Goal: Task Accomplishment & Management: Manage account settings

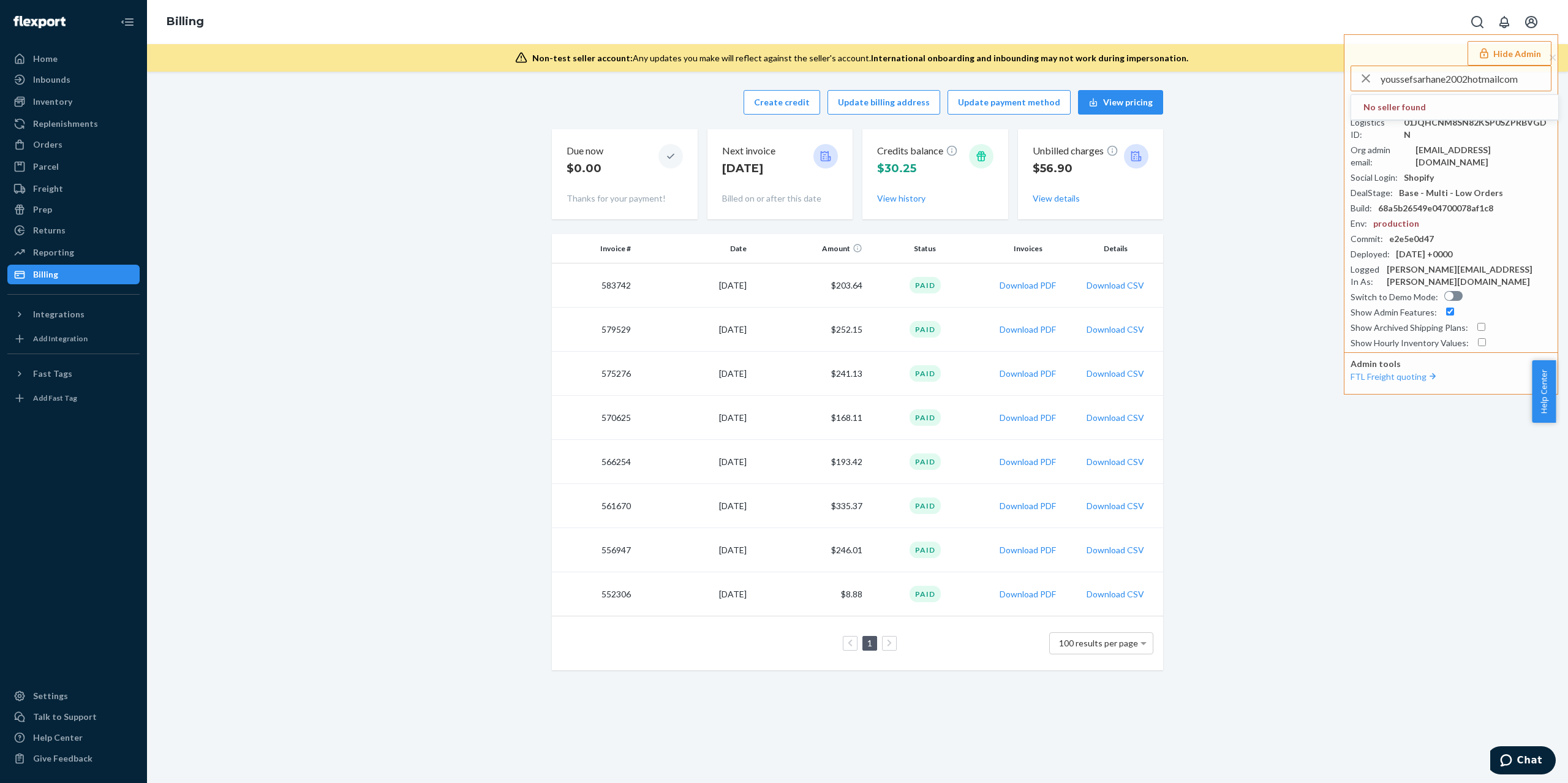
type input "youssefsarhane2002hotmailcom"
click at [1441, 117] on span "[EMAIL_ADDRESS][DOMAIN_NAME]" at bounding box center [1434, 119] width 142 height 12
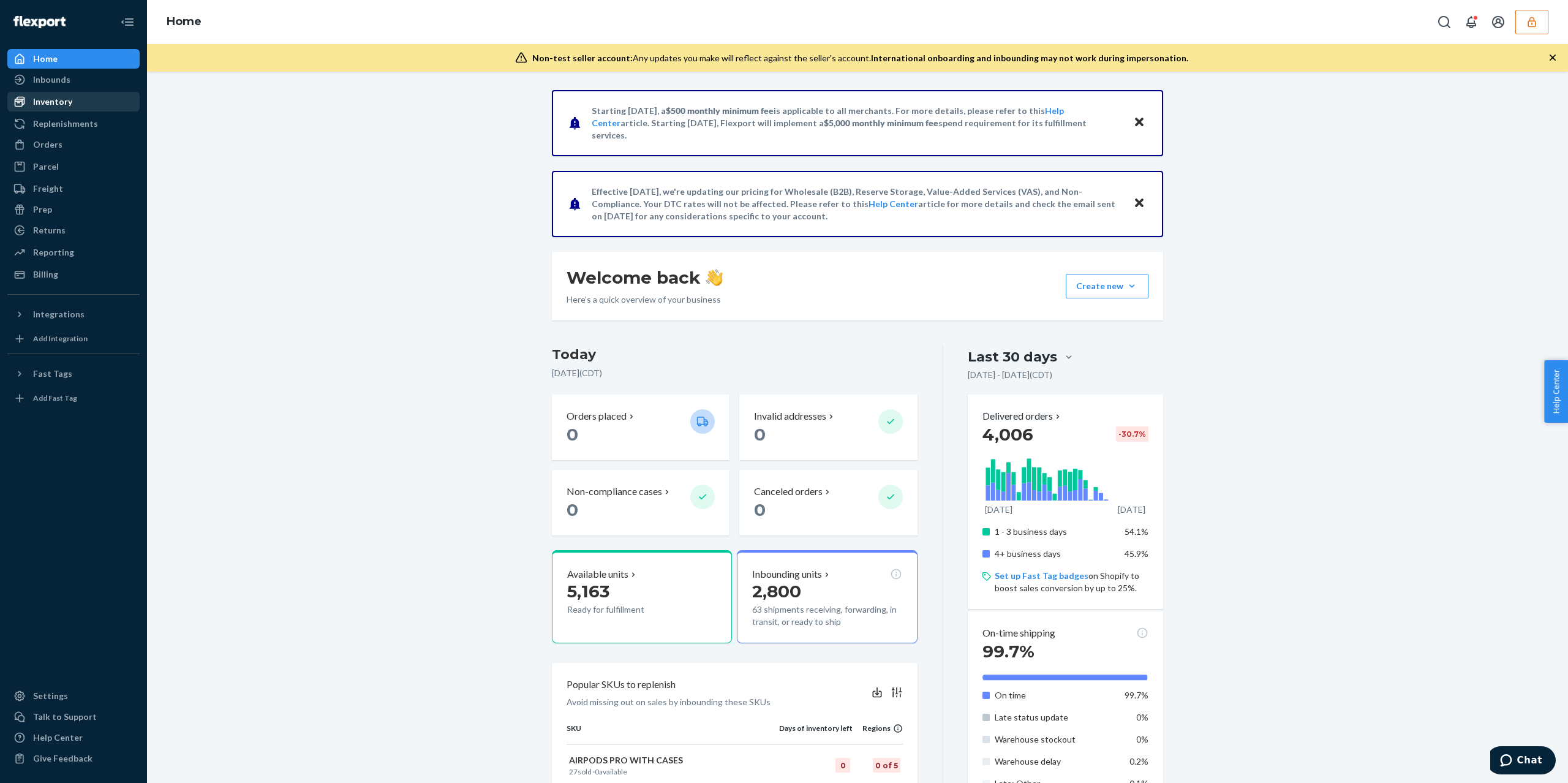
click at [86, 106] on div "Inventory" at bounding box center [73, 102] width 130 height 17
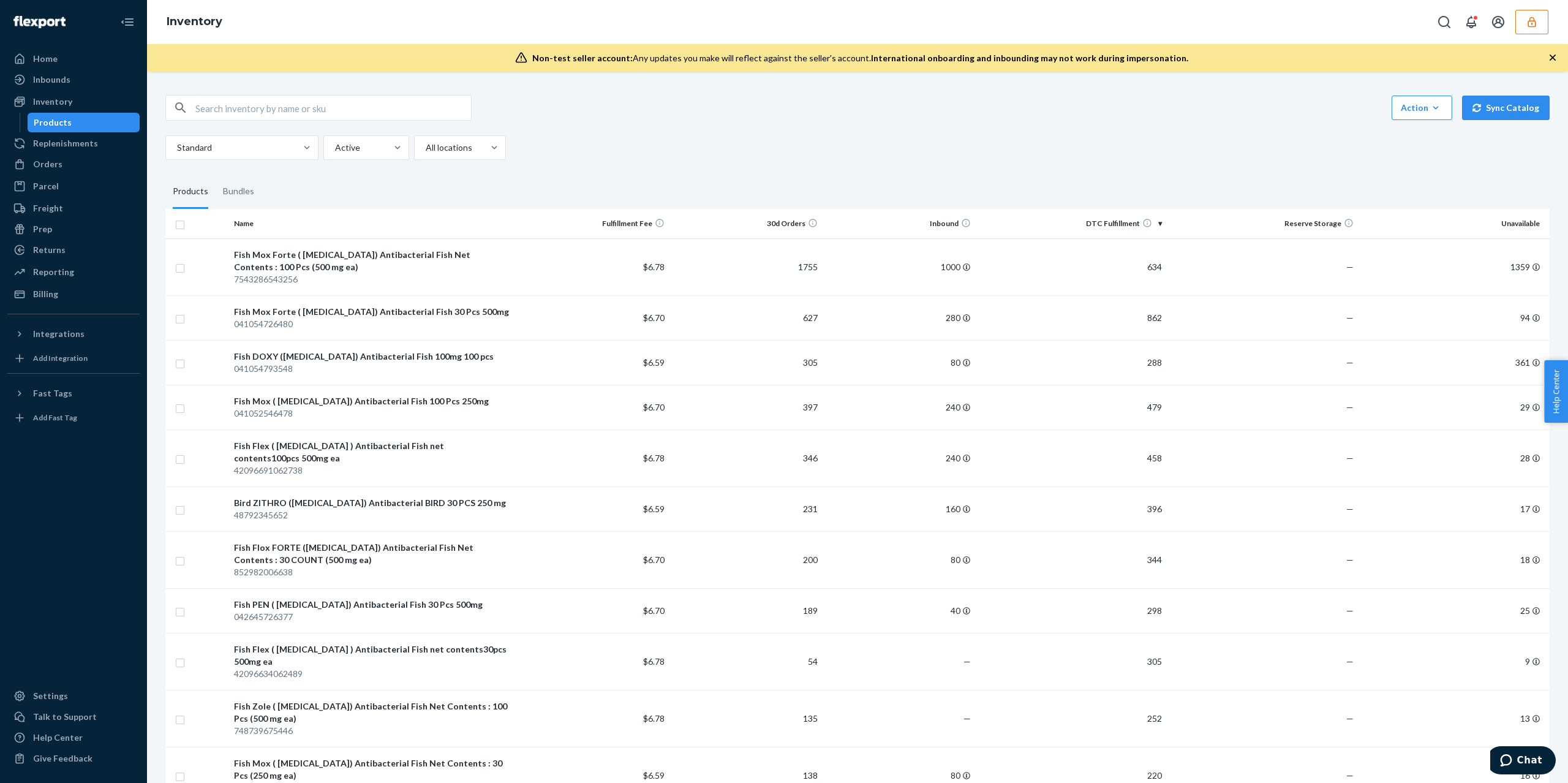
click at [1529, 20] on icon "button" at bounding box center [1531, 22] width 8 height 10
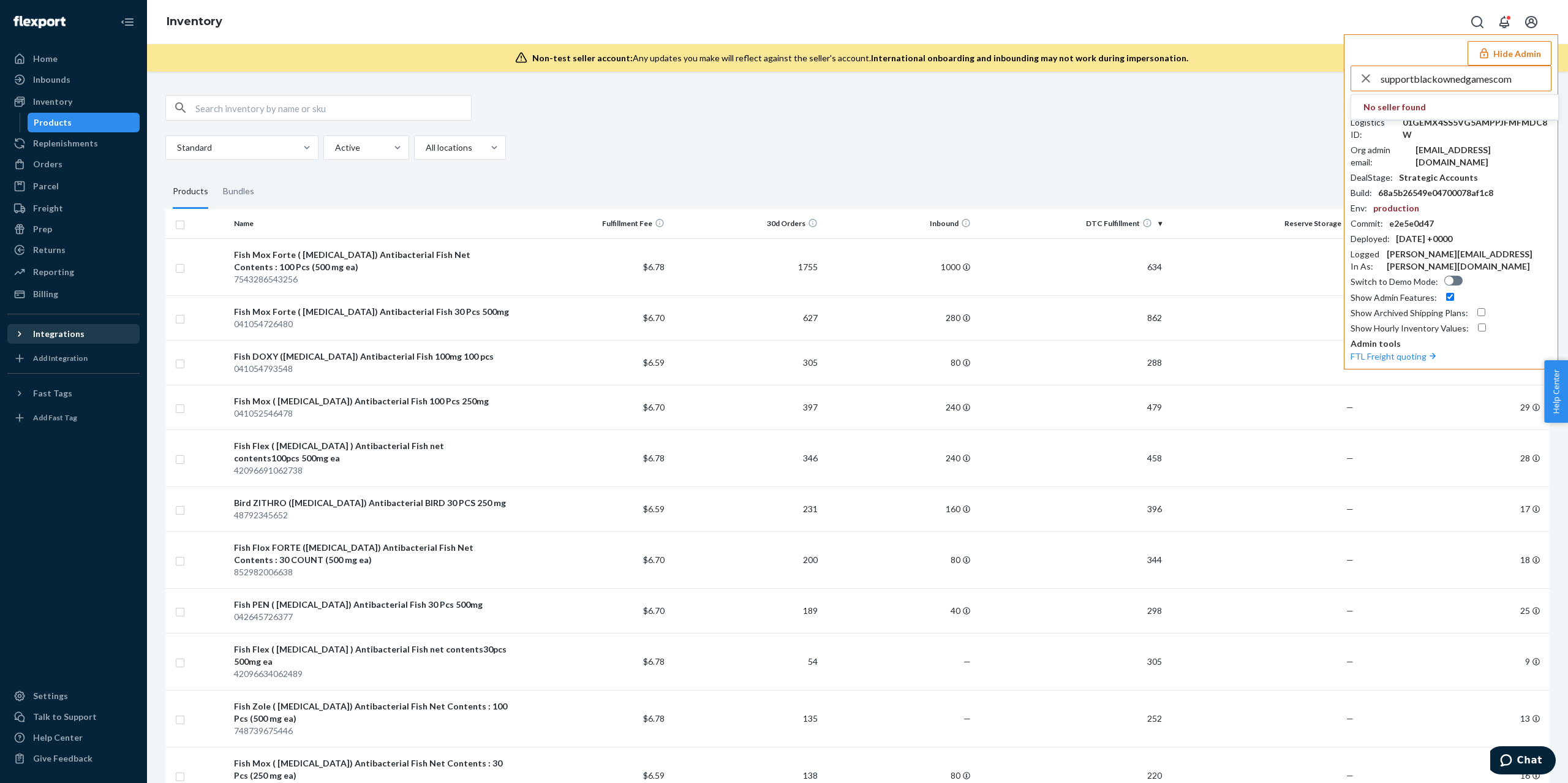
type input "supportblackownedgamescom"
click at [1463, 111] on span "supportblackownedgamescom" at bounding box center [1434, 106] width 142 height 12
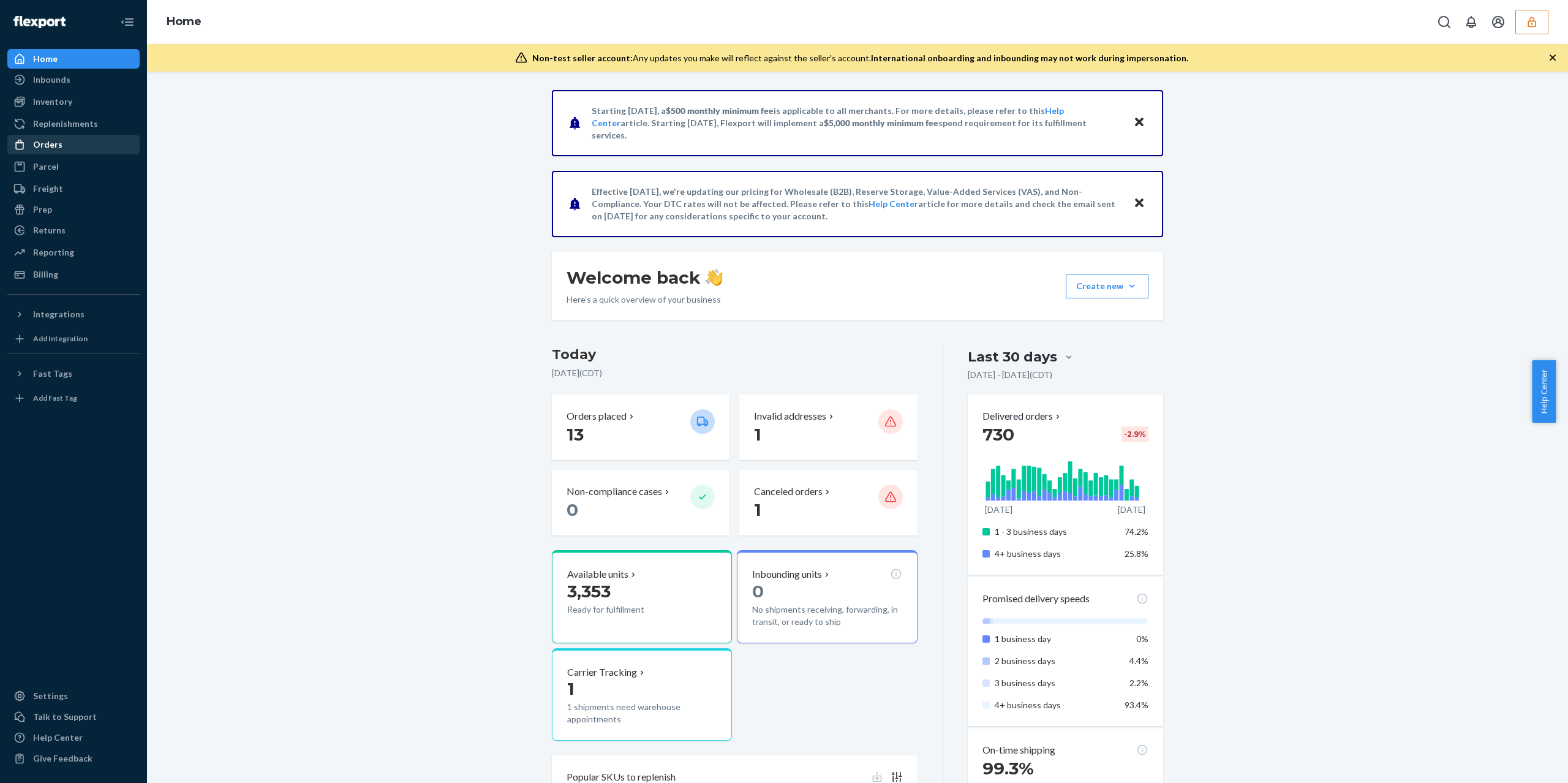
click at [73, 144] on div "Orders" at bounding box center [73, 144] width 130 height 17
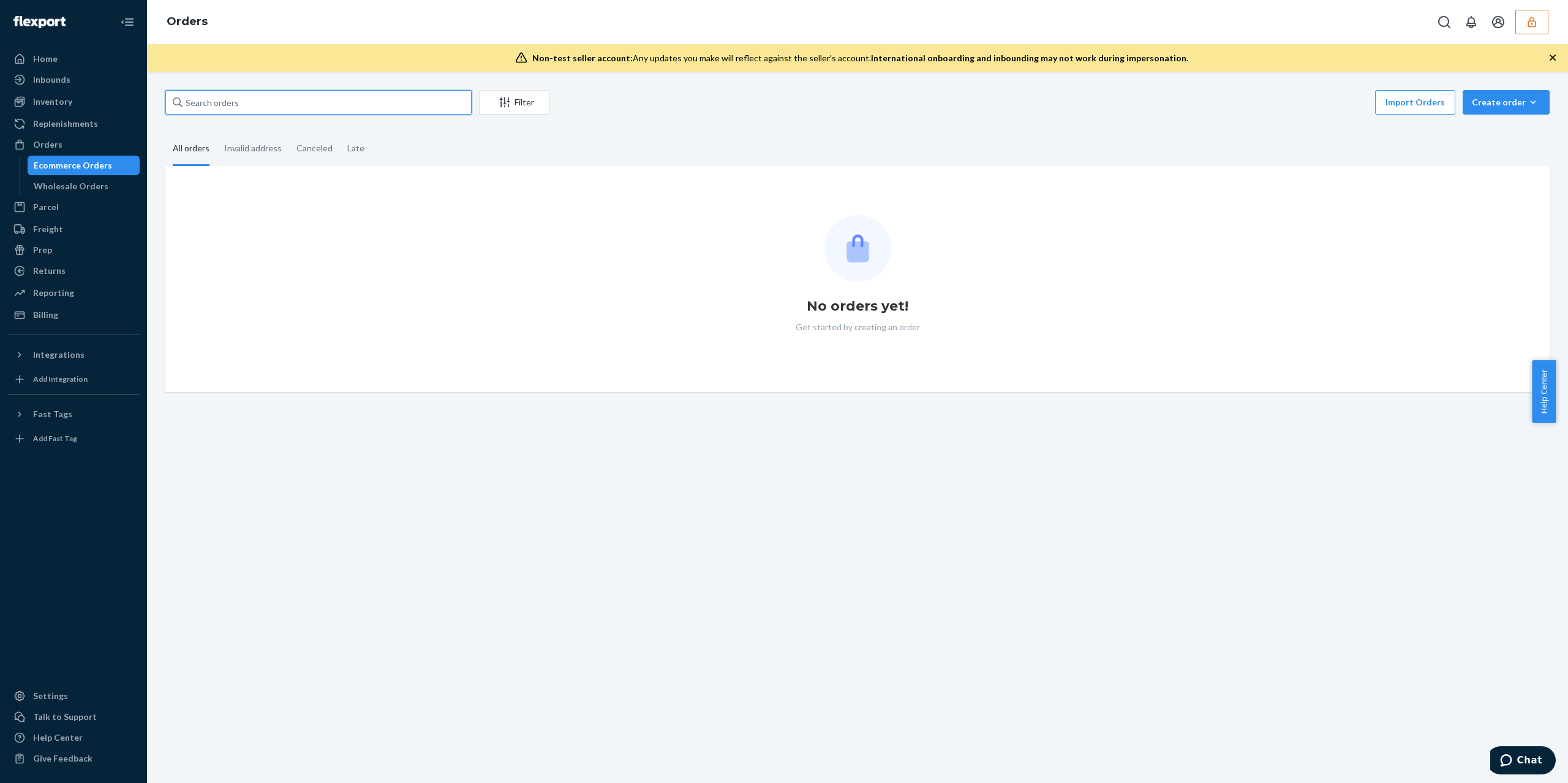
click at [241, 113] on input "text" at bounding box center [318, 103] width 306 height 24
paste input "134802310/detail"
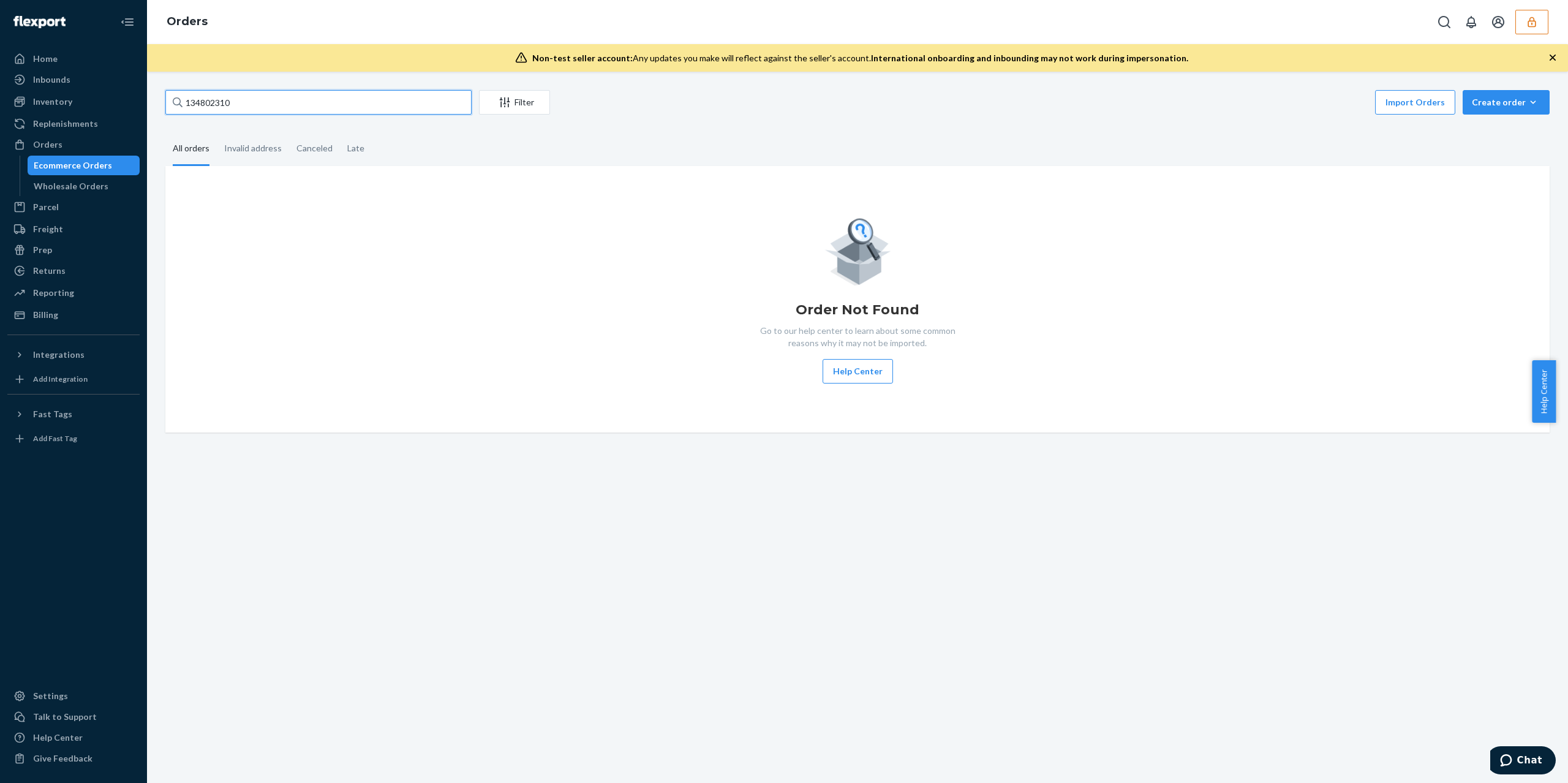
type input "134802310"
click at [1539, 13] on button "button" at bounding box center [1531, 22] width 33 height 24
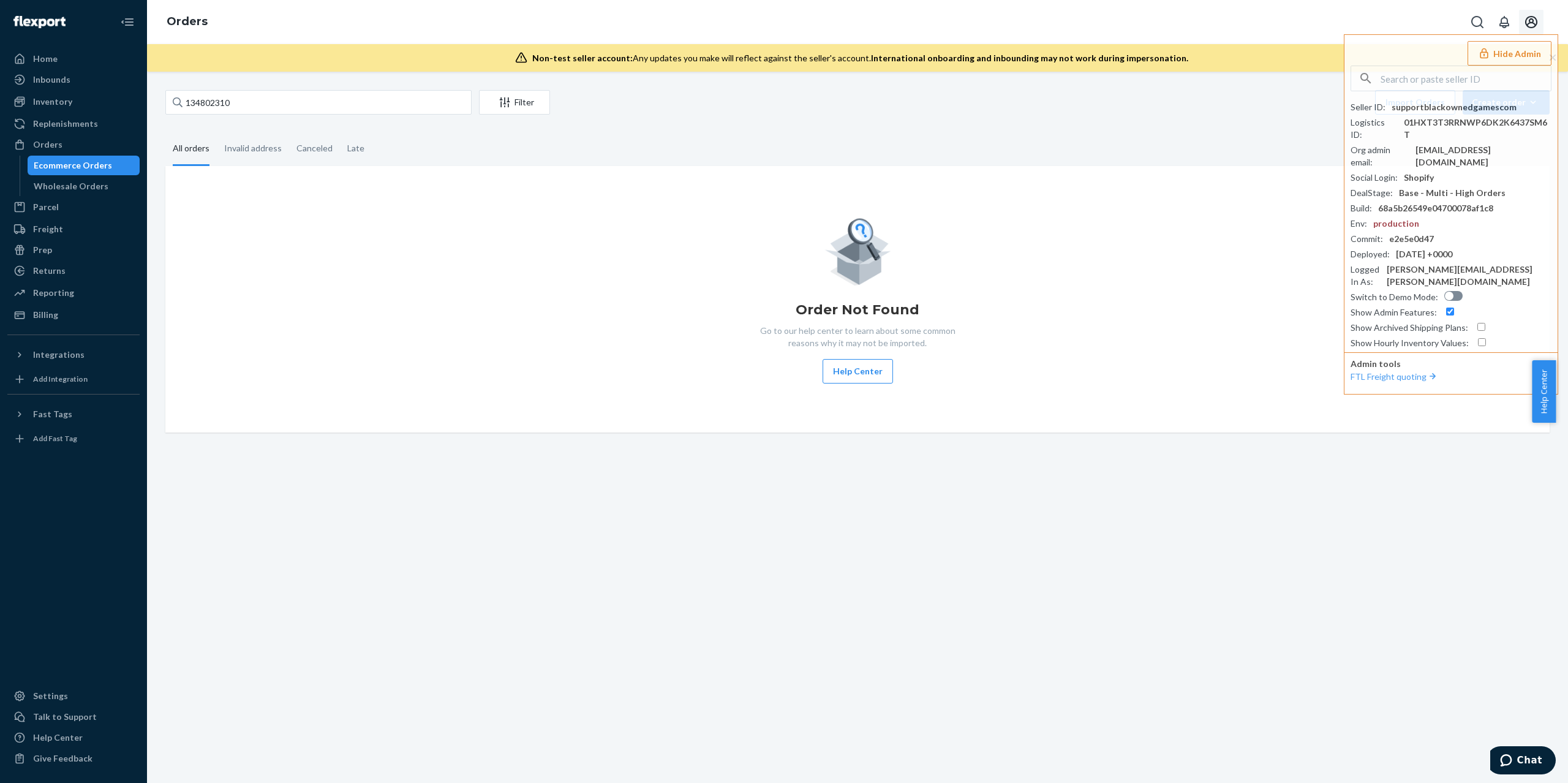
click at [1537, 15] on icon "Open account menu" at bounding box center [1531, 23] width 15 height 15
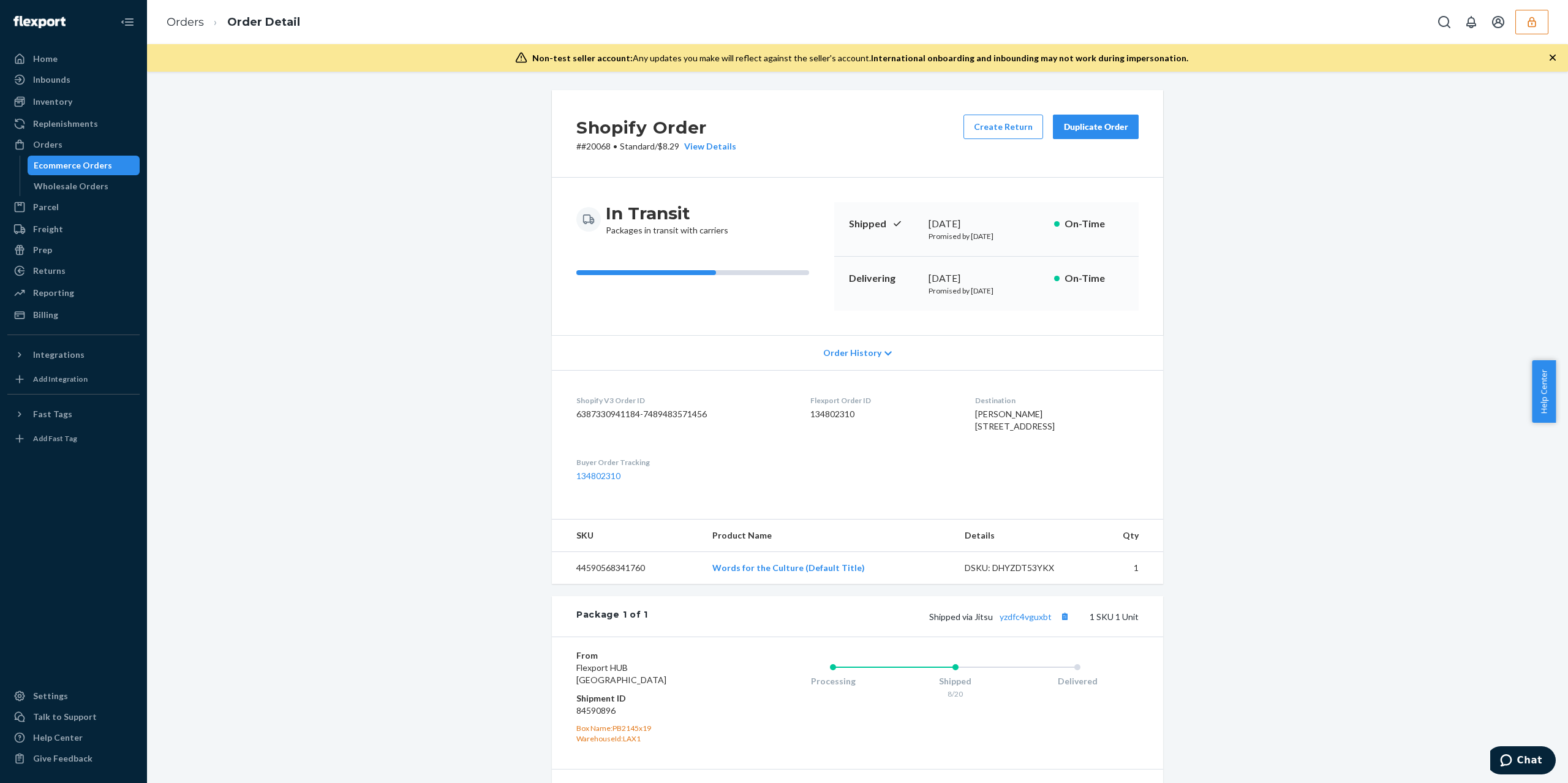
click at [509, 358] on div "Shopify Order # #20068 • Standard / $8.29 View Details Create Return Duplicate …" at bounding box center [857, 486] width 1402 height 791
click at [370, 429] on div "Shopify Order # #20068 • Standard / $8.29 View Details Create Return Duplicate …" at bounding box center [857, 486] width 1402 height 791
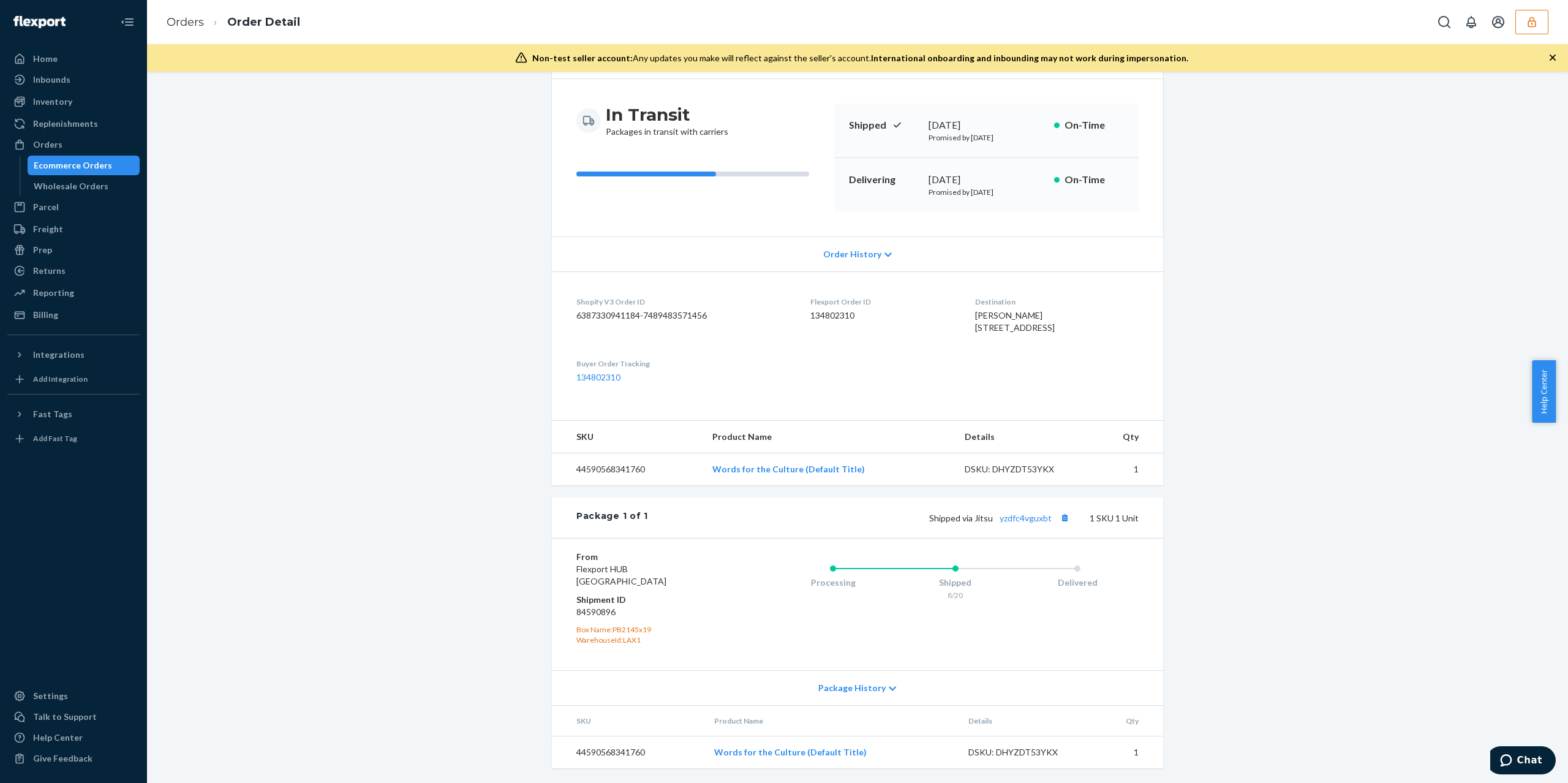
click at [598, 611] on dd "84590896" at bounding box center [649, 612] width 146 height 12
copy dd "84590896"
click at [1534, 16] on icon "button" at bounding box center [1531, 22] width 12 height 12
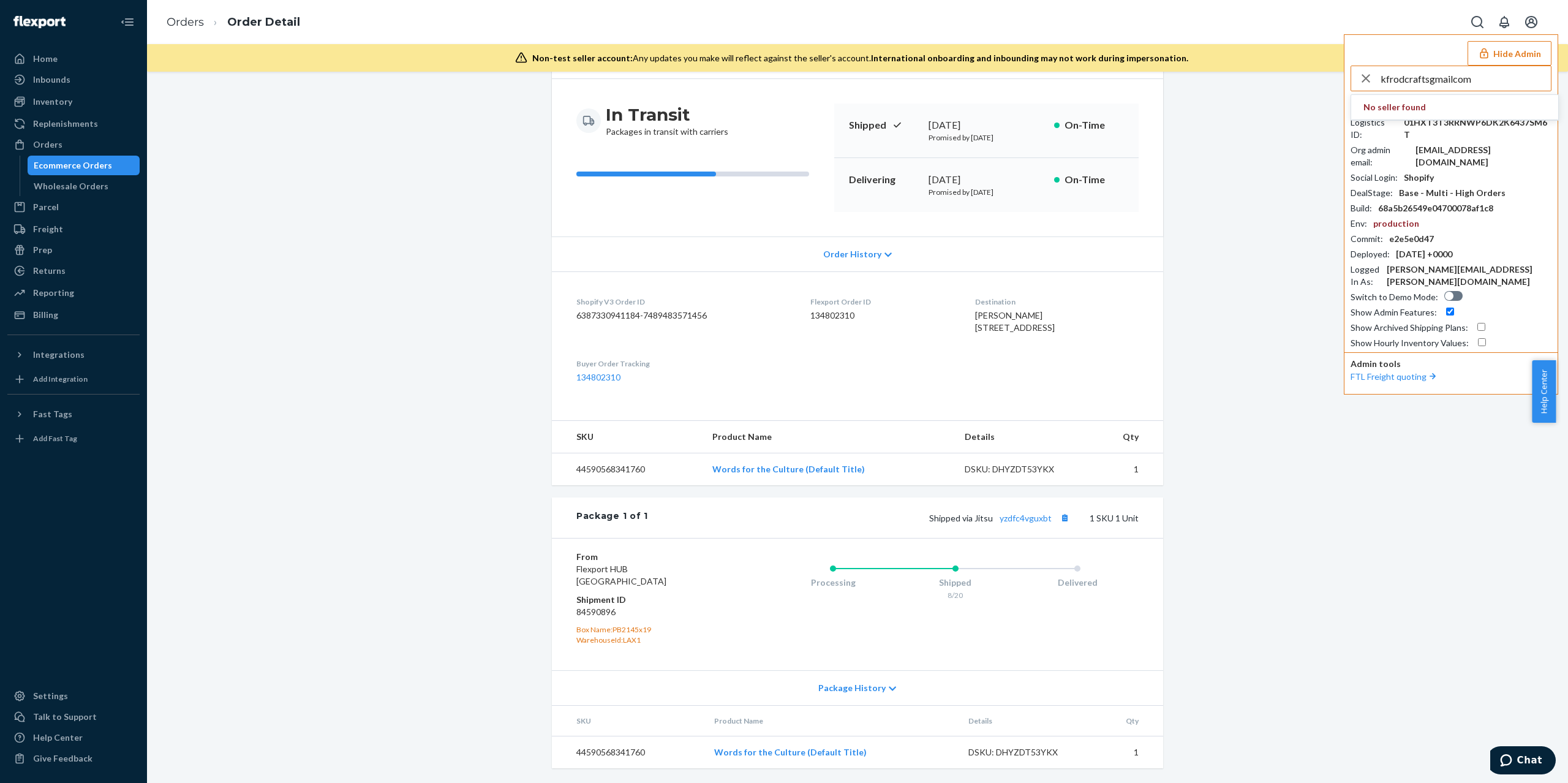
type input "kfrodcraftsgmailcom"
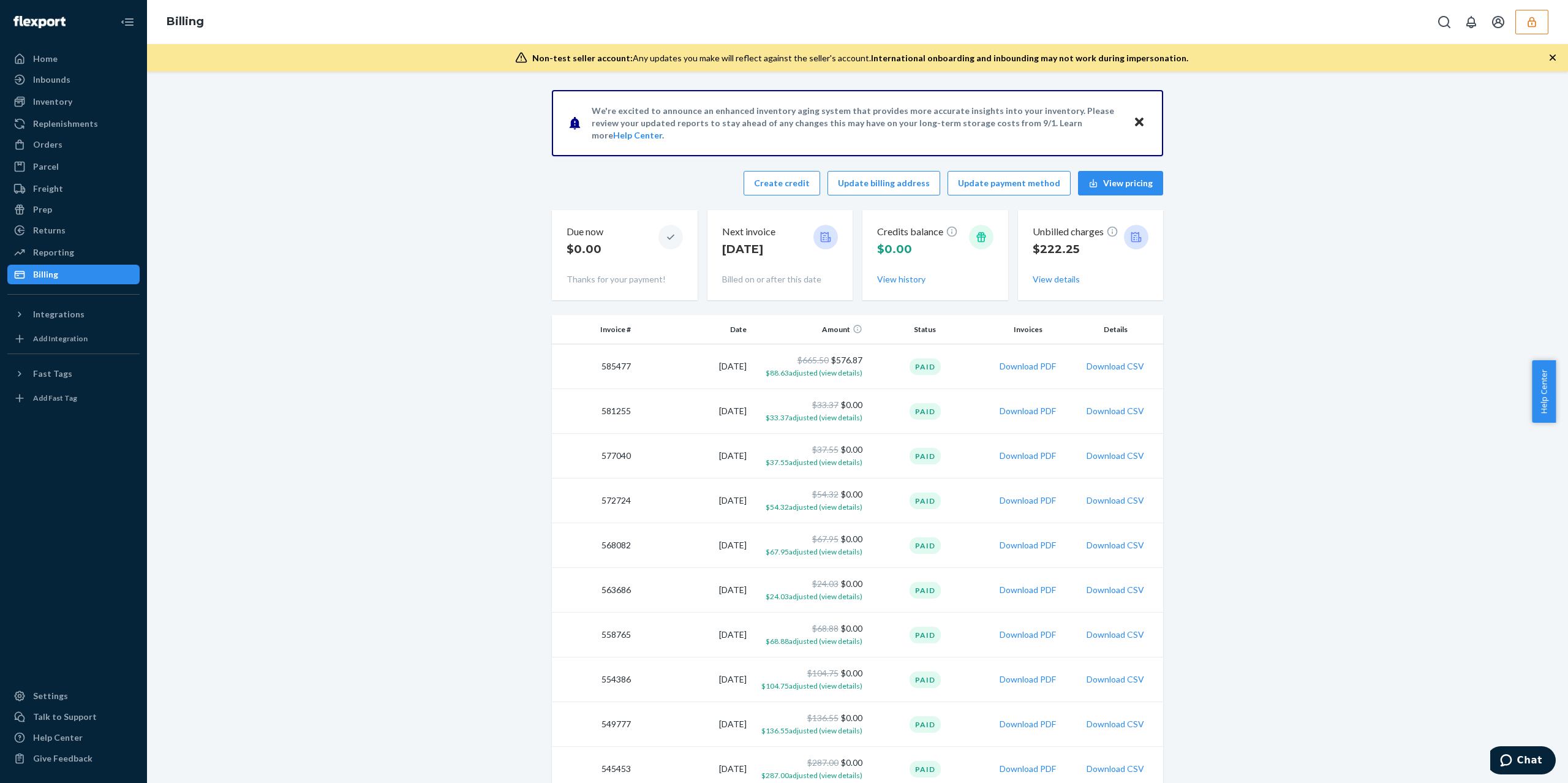
click at [1533, 20] on icon "button" at bounding box center [1531, 22] width 8 height 10
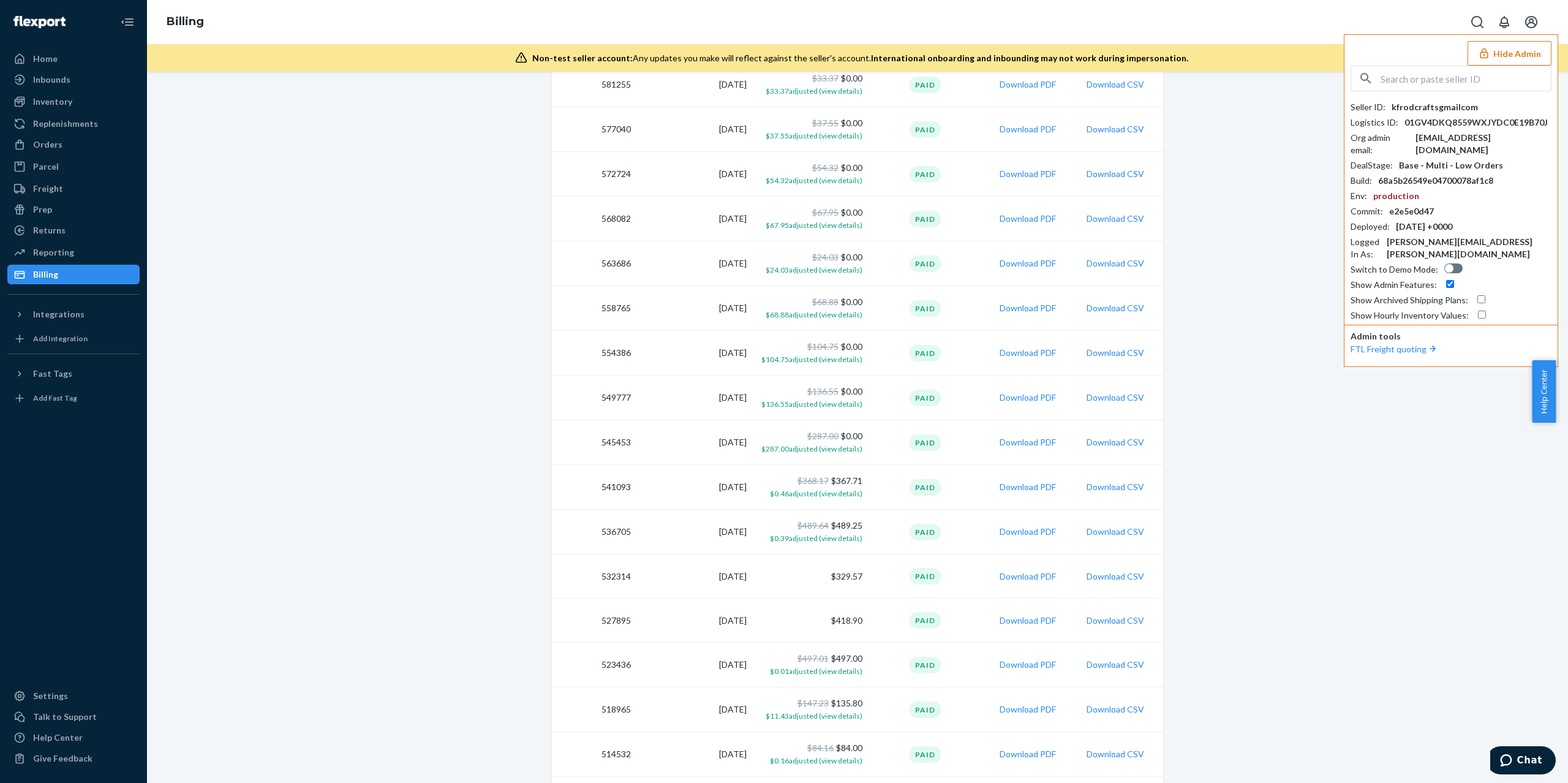
scroll to position [81, 0]
